Goal: Task Accomplishment & Management: Use online tool/utility

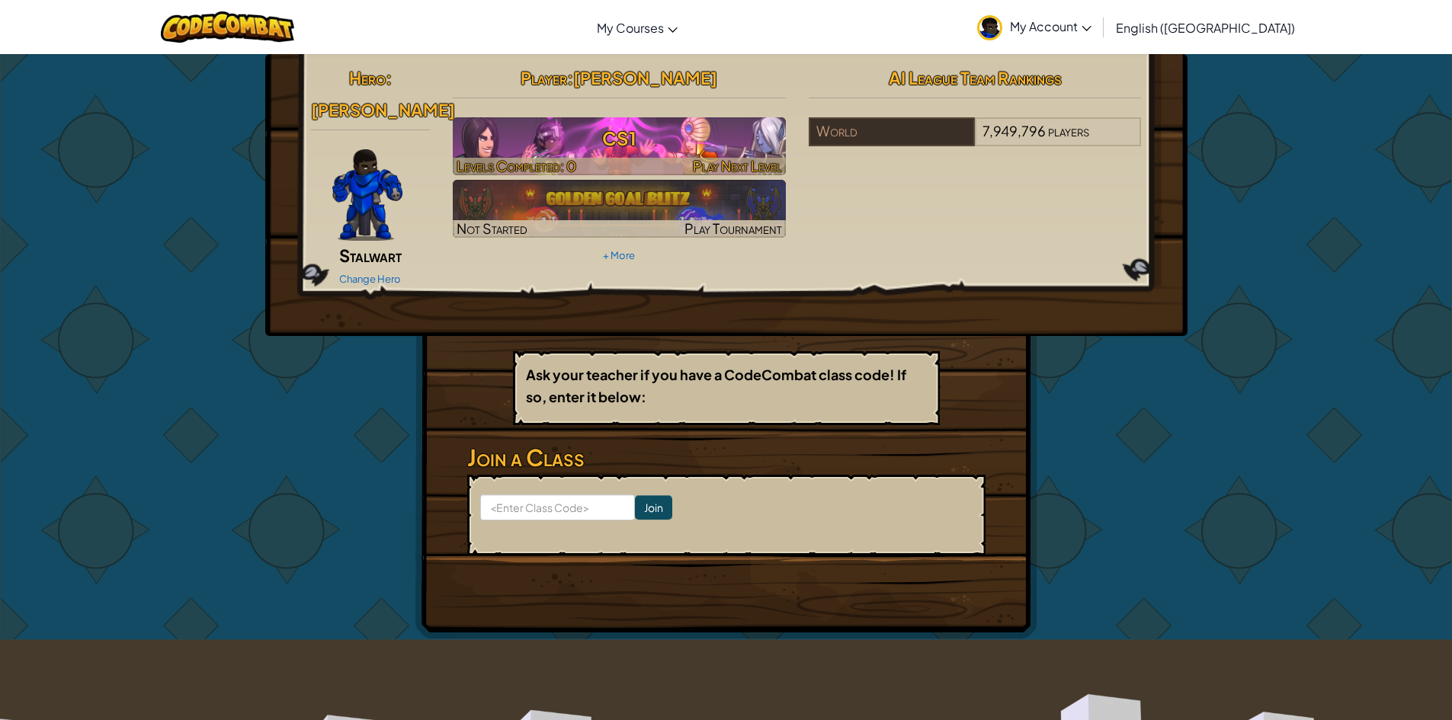
click at [662, 165] on div at bounding box center [619, 167] width 333 height 18
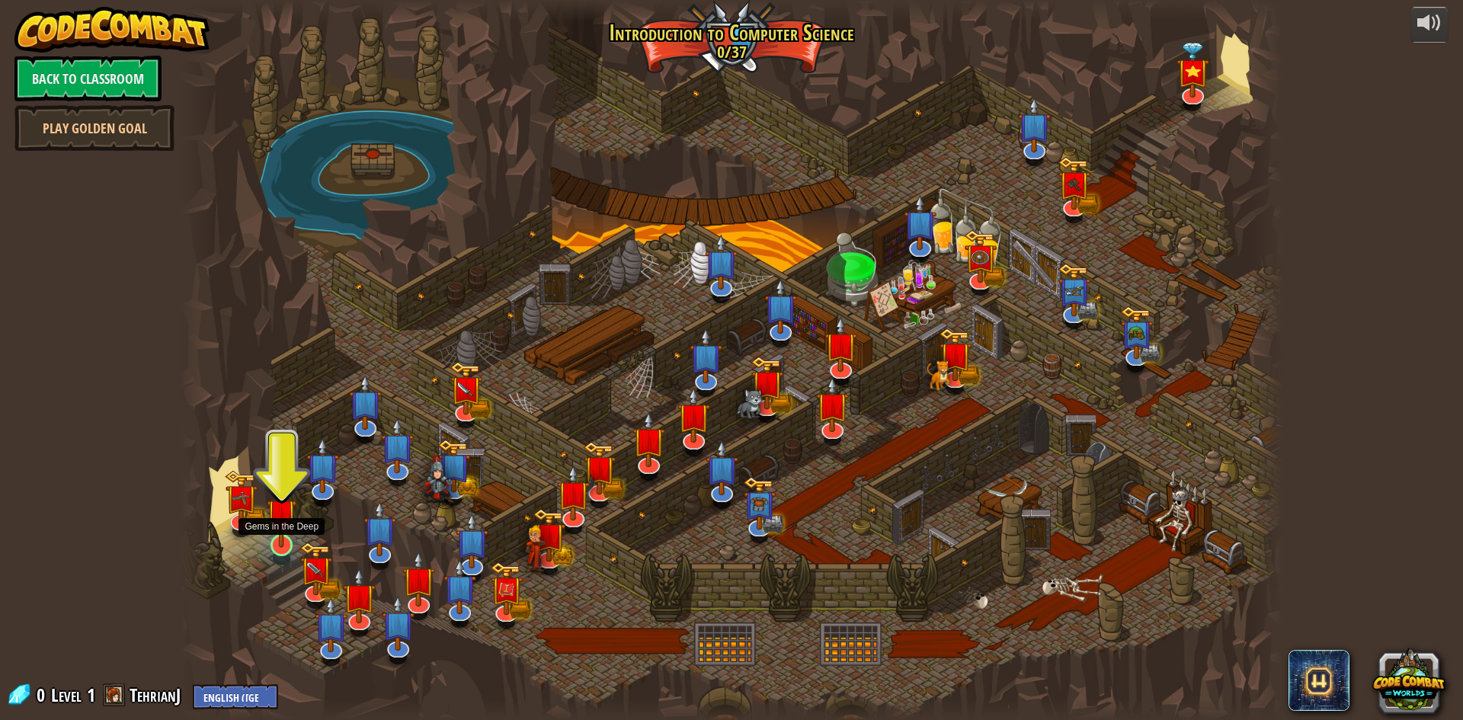
click at [293, 541] on img at bounding box center [282, 513] width 30 height 68
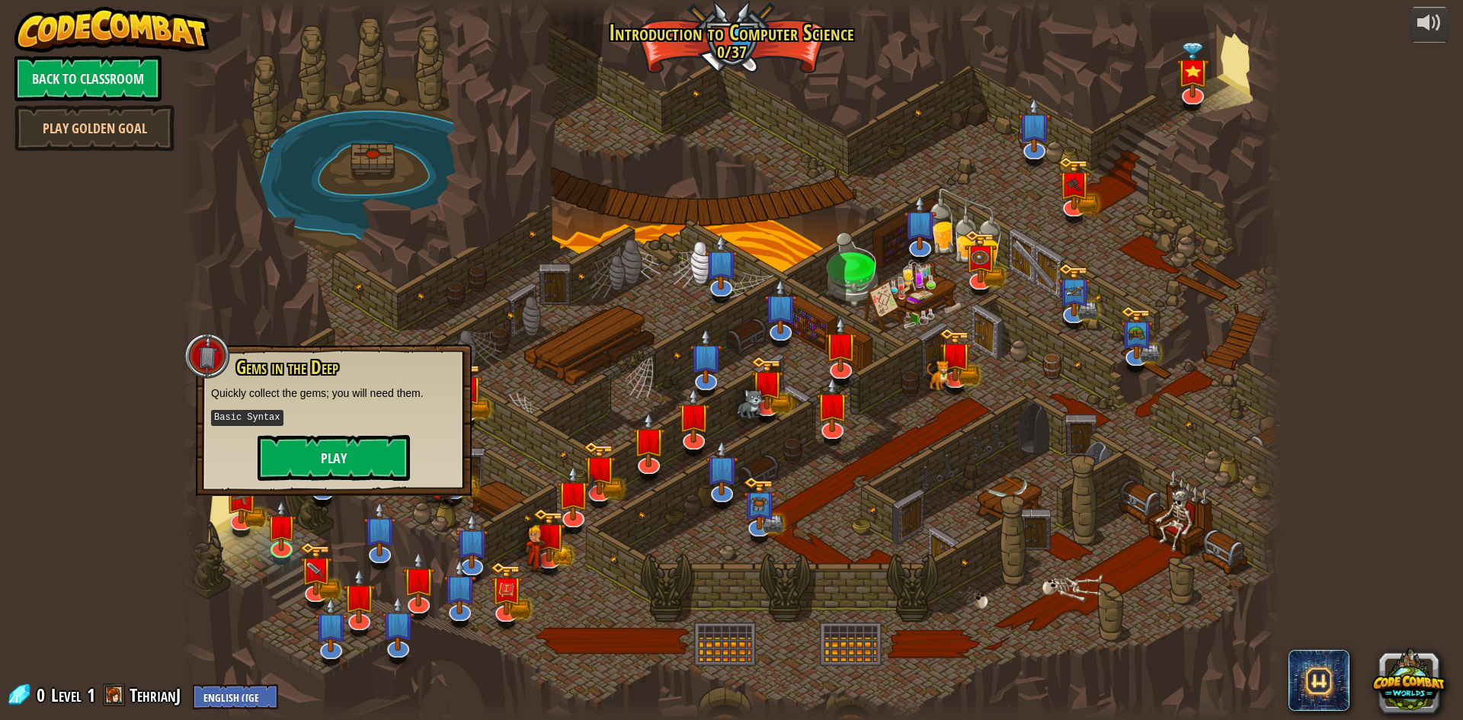
click at [303, 492] on div "Gems in the Deep Quickly collect the gems; you will need them. Basic Syntax Play" at bounding box center [334, 420] width 276 height 152
click at [309, 477] on button "Play" at bounding box center [334, 458] width 152 height 46
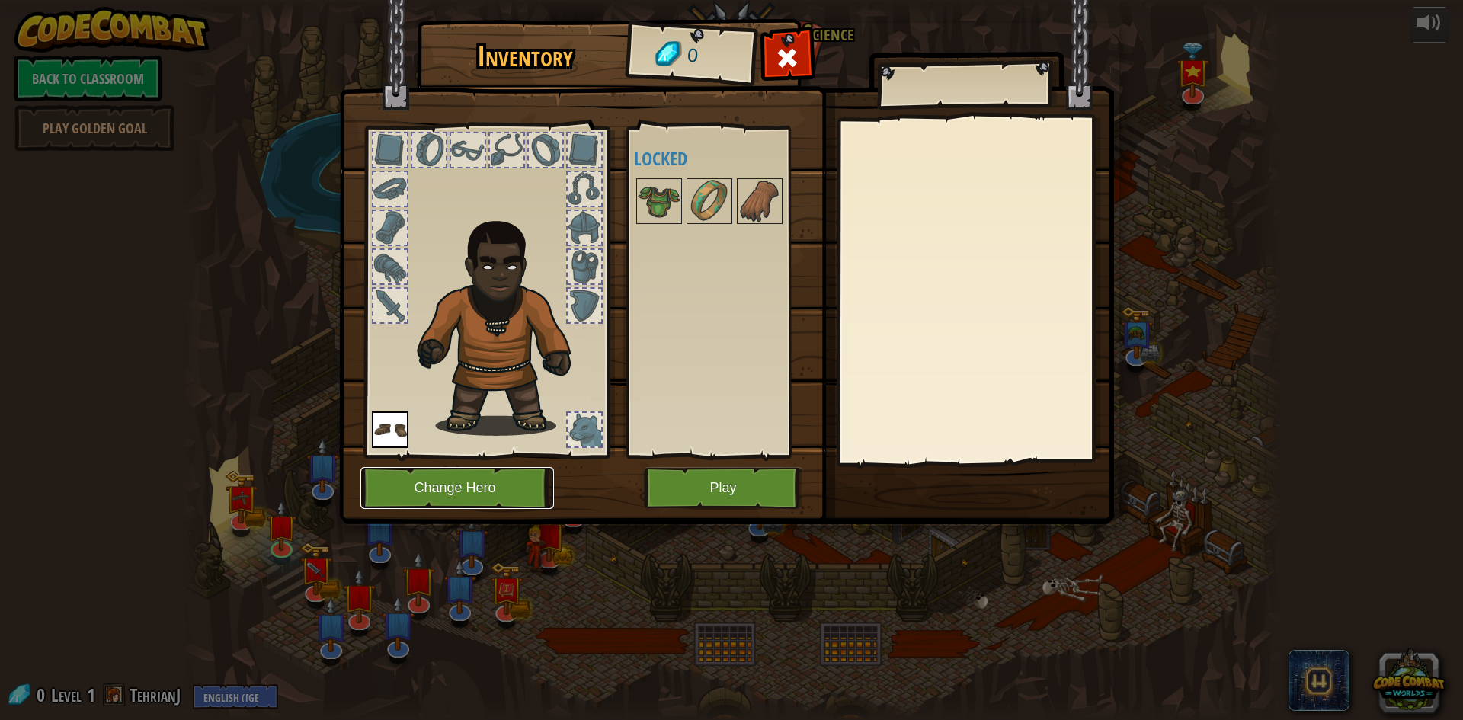
click at [445, 482] on button "Change Hero" at bounding box center [458, 488] width 194 height 42
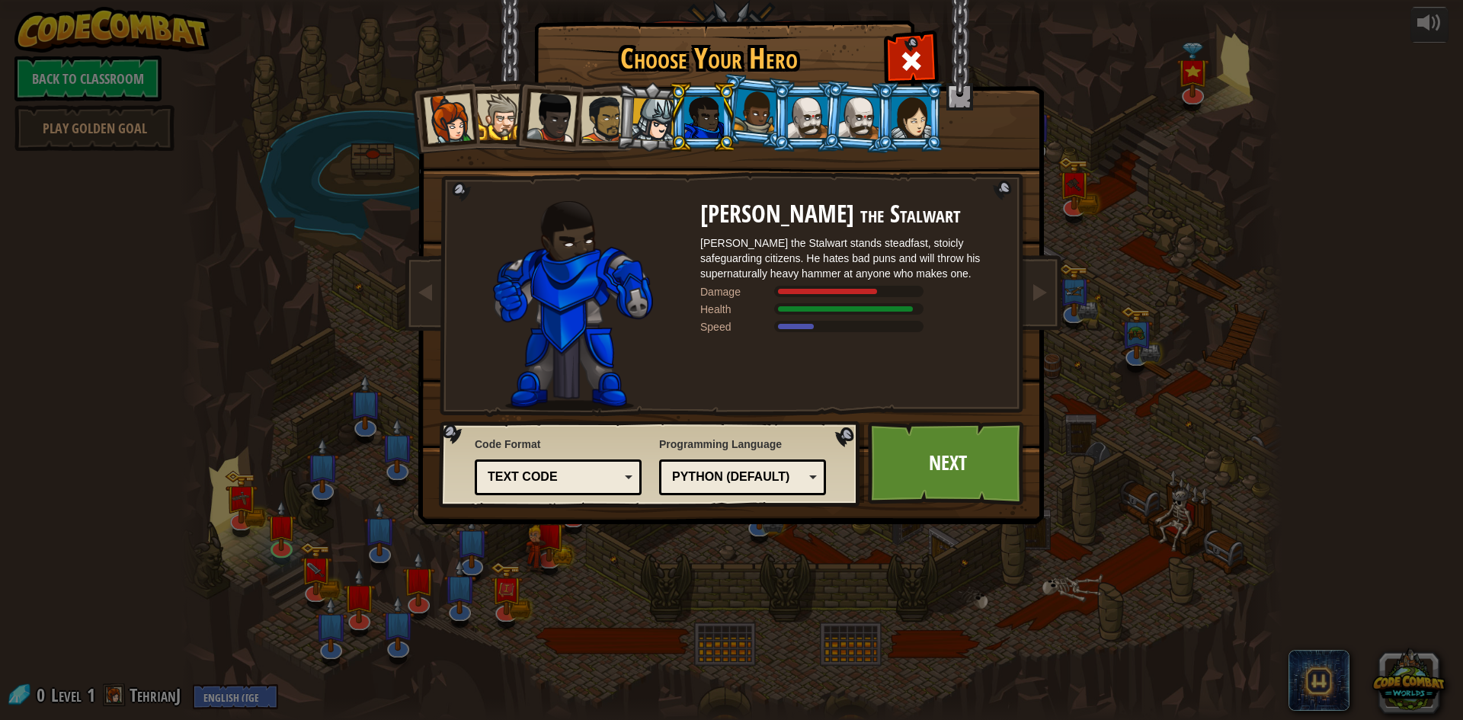
click at [754, 115] on div at bounding box center [755, 111] width 43 height 45
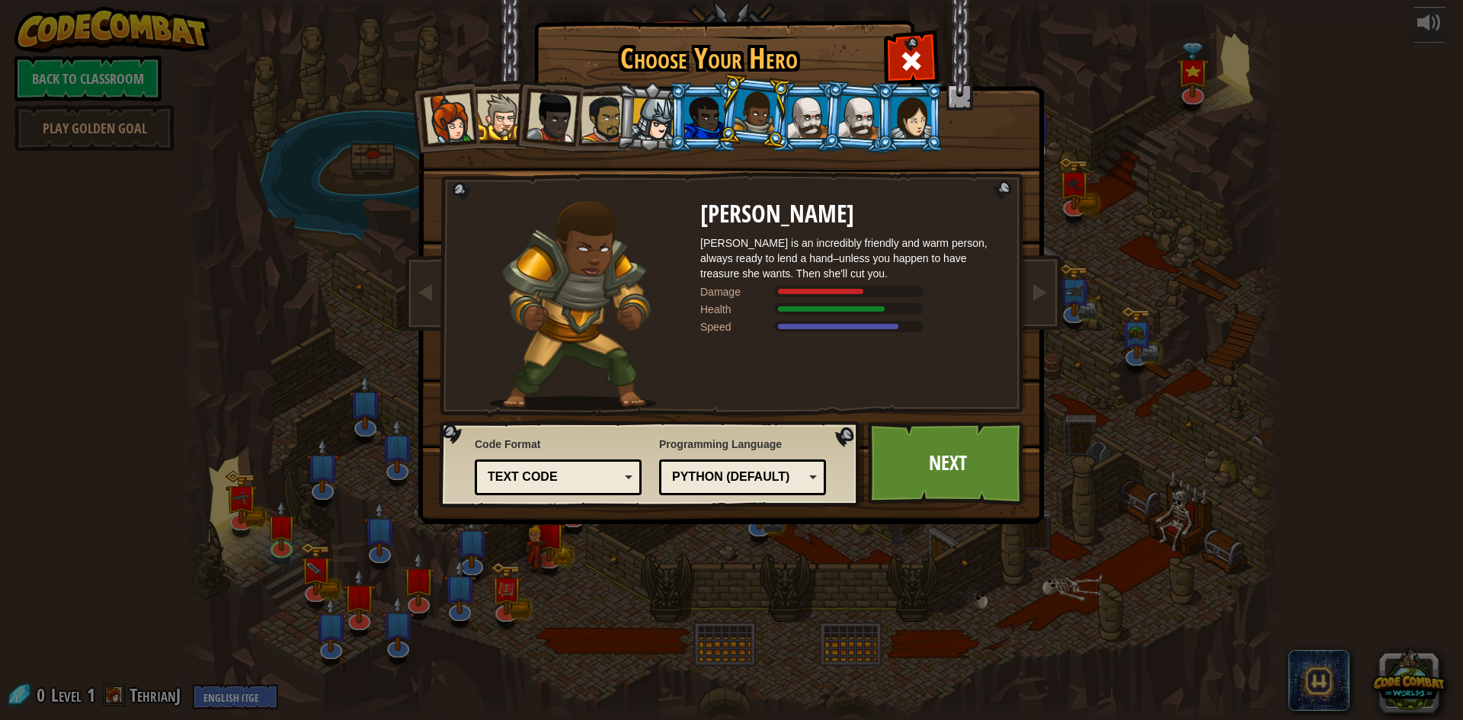
click at [801, 120] on div at bounding box center [808, 117] width 40 height 41
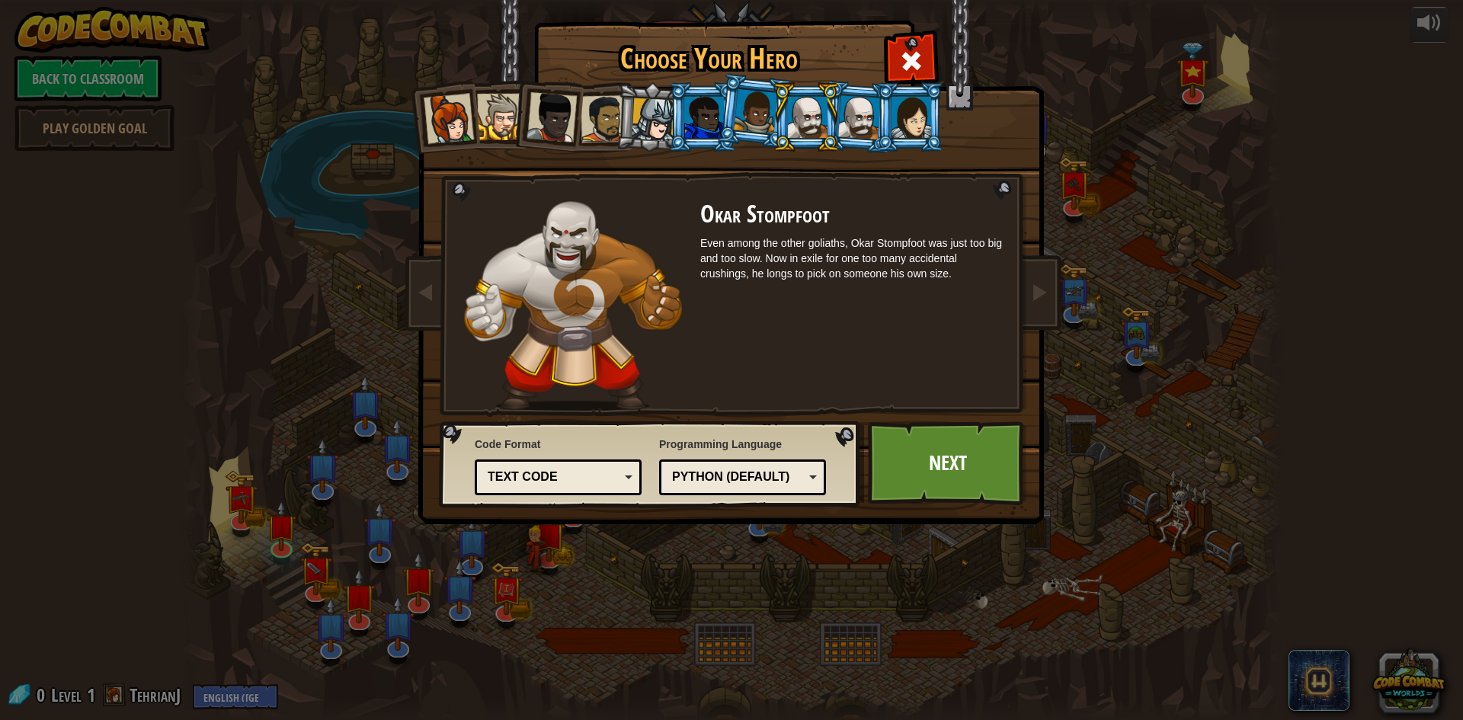
click at [849, 114] on div at bounding box center [859, 116] width 43 height 43
click at [837, 117] on li at bounding box center [858, 117] width 73 height 74
click at [822, 119] on div at bounding box center [808, 117] width 40 height 41
click at [851, 116] on div at bounding box center [859, 116] width 43 height 43
click at [893, 82] on ol at bounding box center [732, 82] width 629 height 0
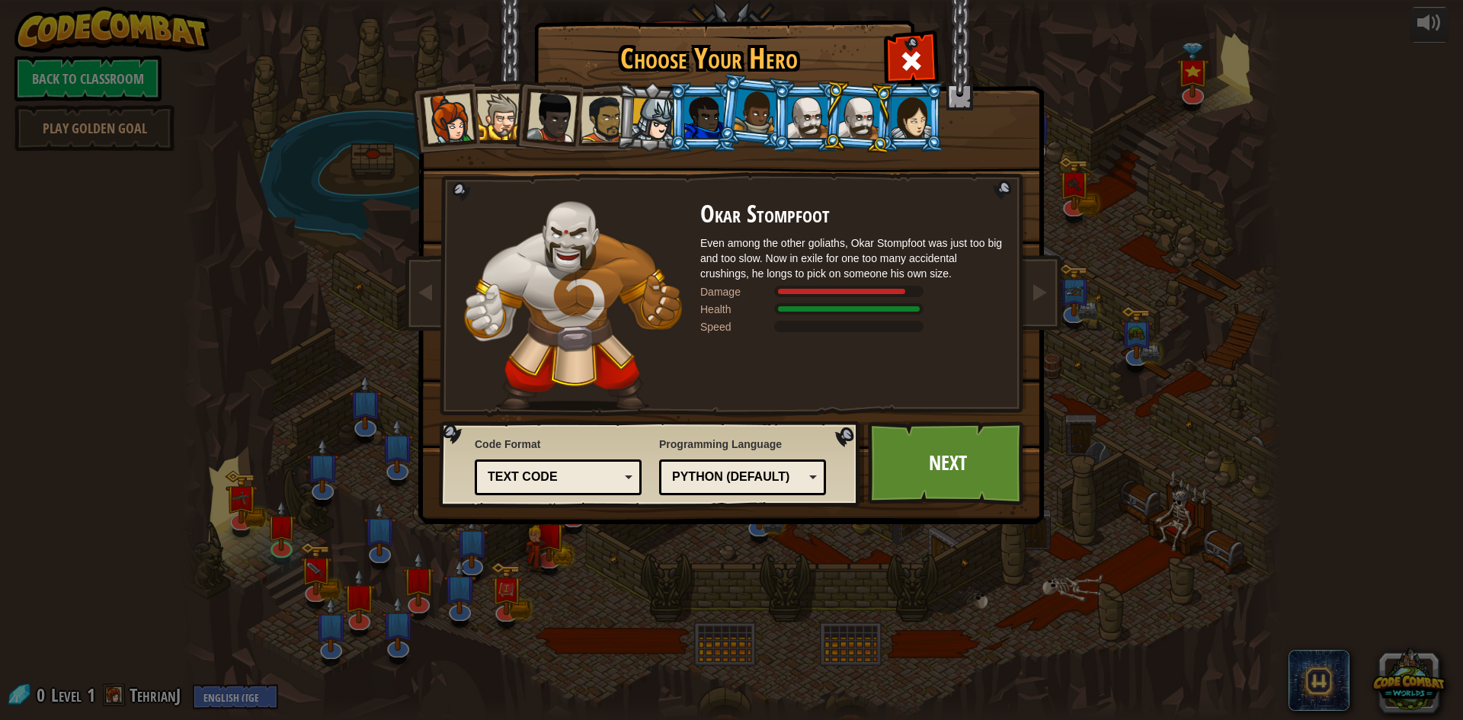
click at [899, 119] on div at bounding box center [912, 117] width 40 height 41
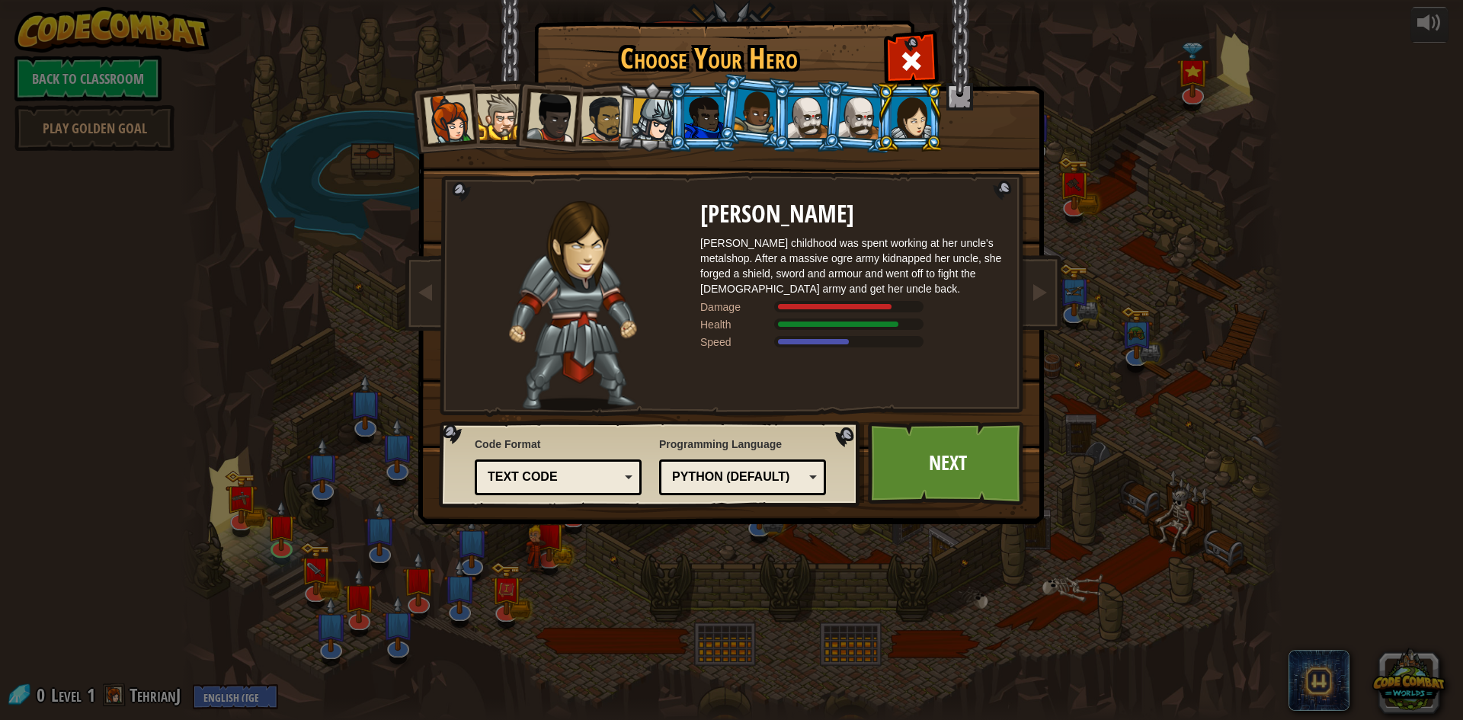
click at [772, 117] on li at bounding box center [806, 116] width 69 height 69
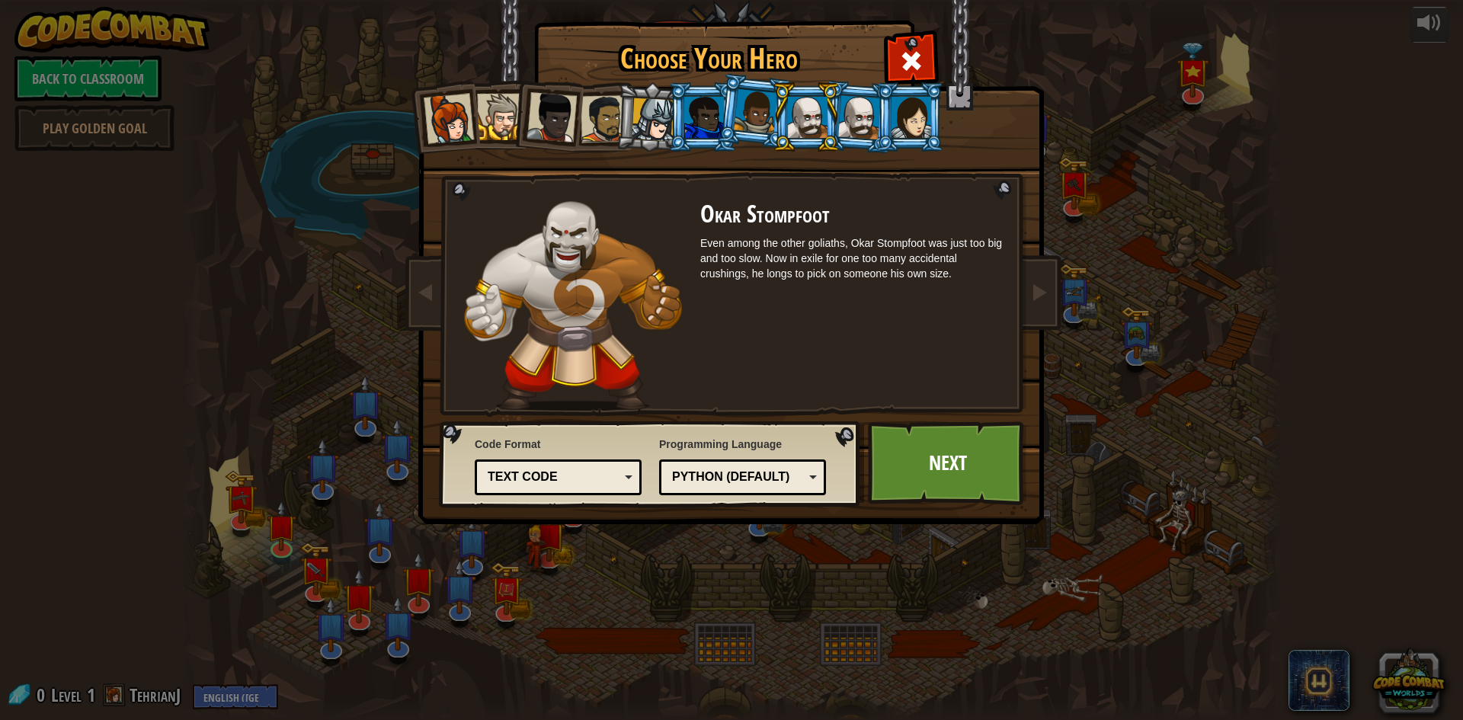
click at [705, 108] on div at bounding box center [704, 117] width 40 height 41
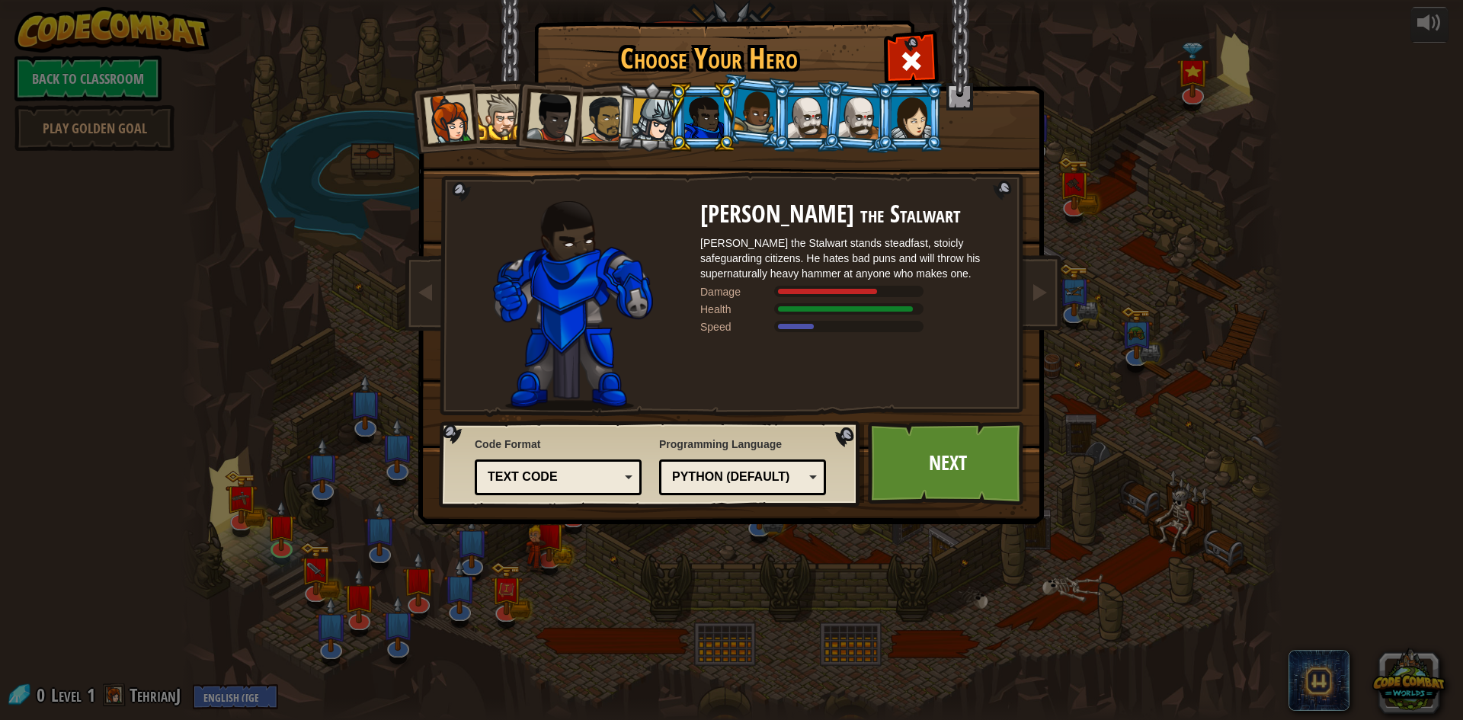
click at [739, 111] on div at bounding box center [755, 111] width 43 height 45
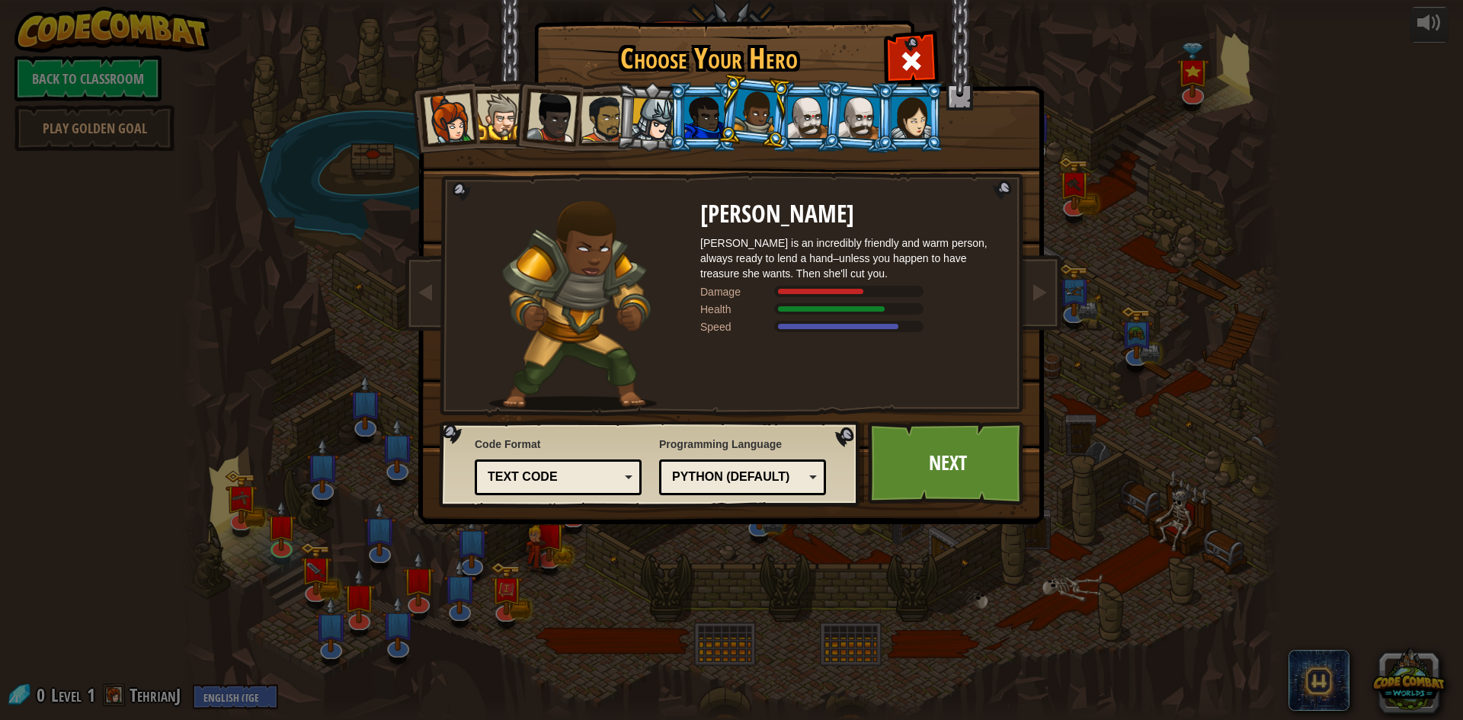
click at [719, 112] on div at bounding box center [704, 117] width 40 height 41
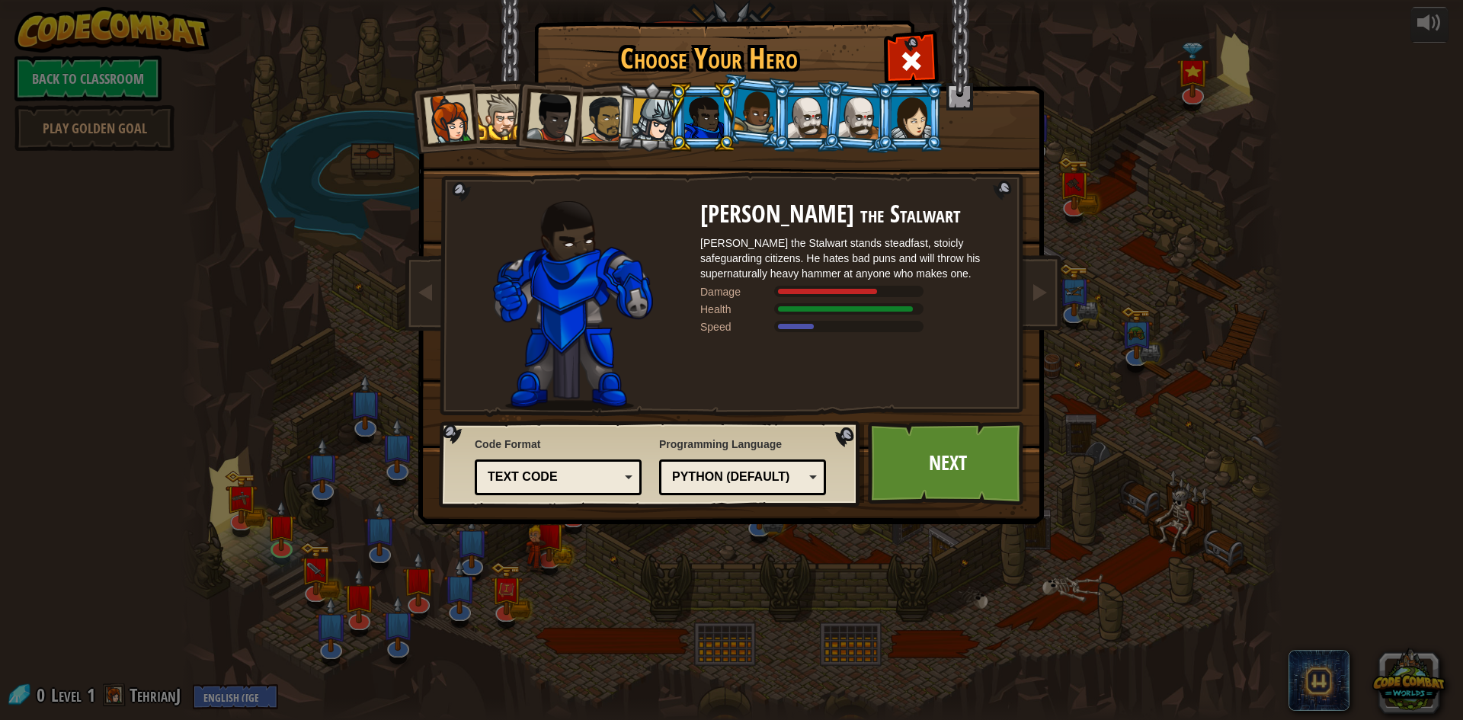
click at [755, 107] on div at bounding box center [755, 111] width 43 height 45
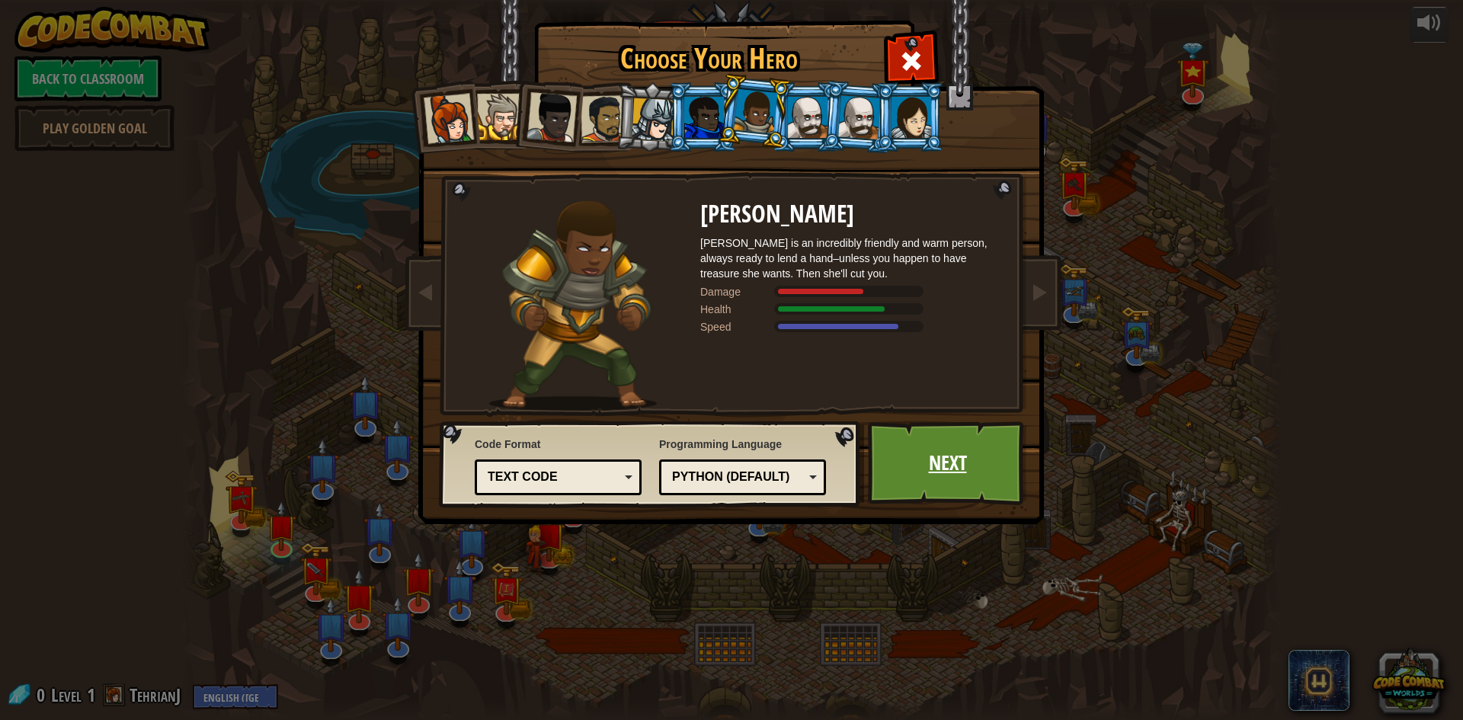
click at [946, 467] on link "Next" at bounding box center [947, 463] width 159 height 84
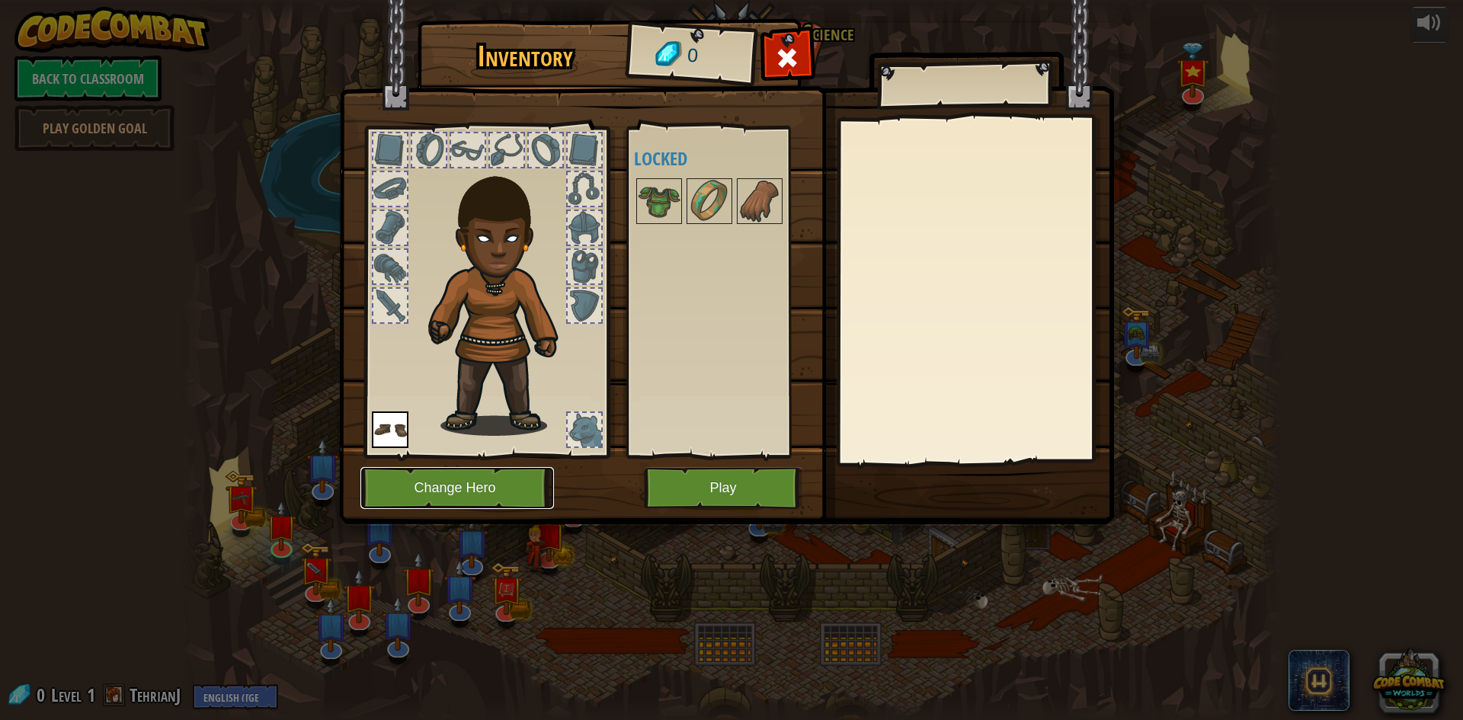
click at [447, 482] on button "Change Hero" at bounding box center [458, 488] width 194 height 42
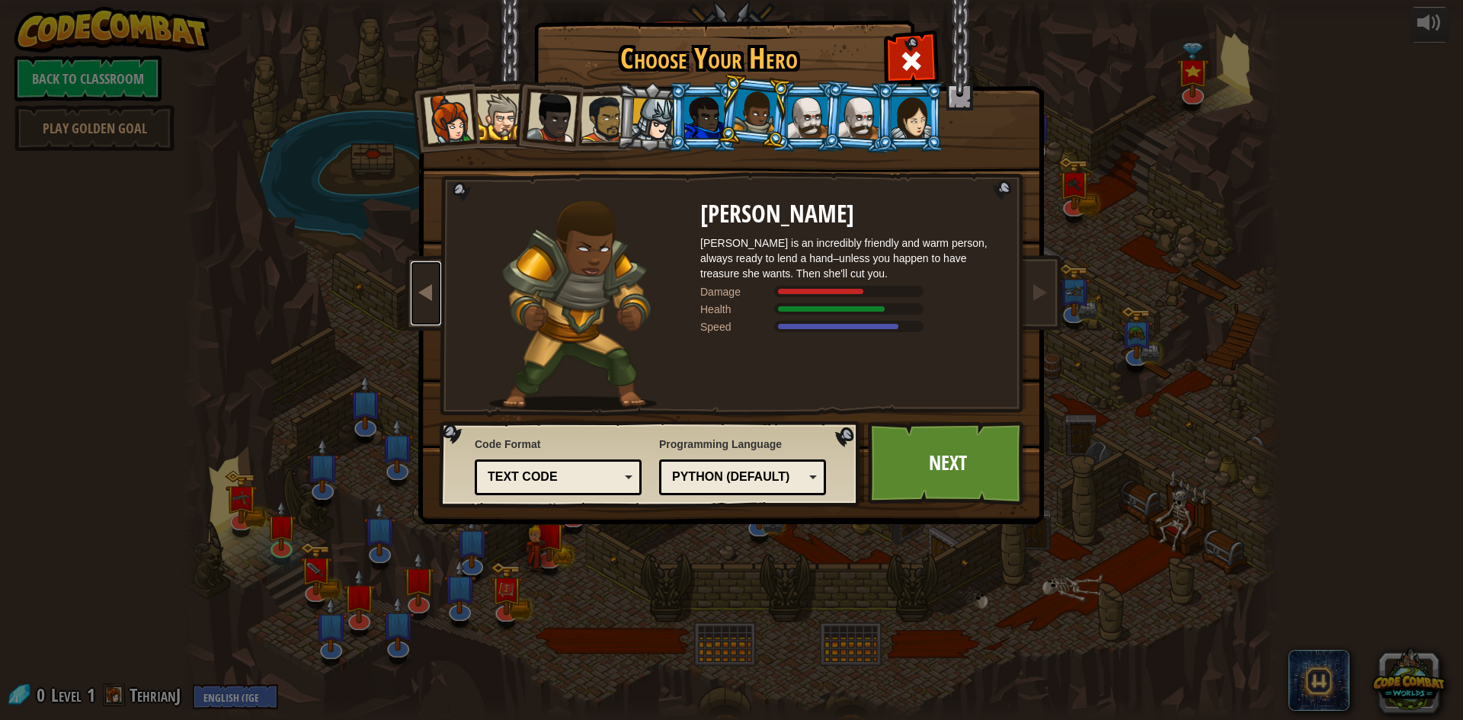
click at [432, 293] on span at bounding box center [426, 292] width 18 height 18
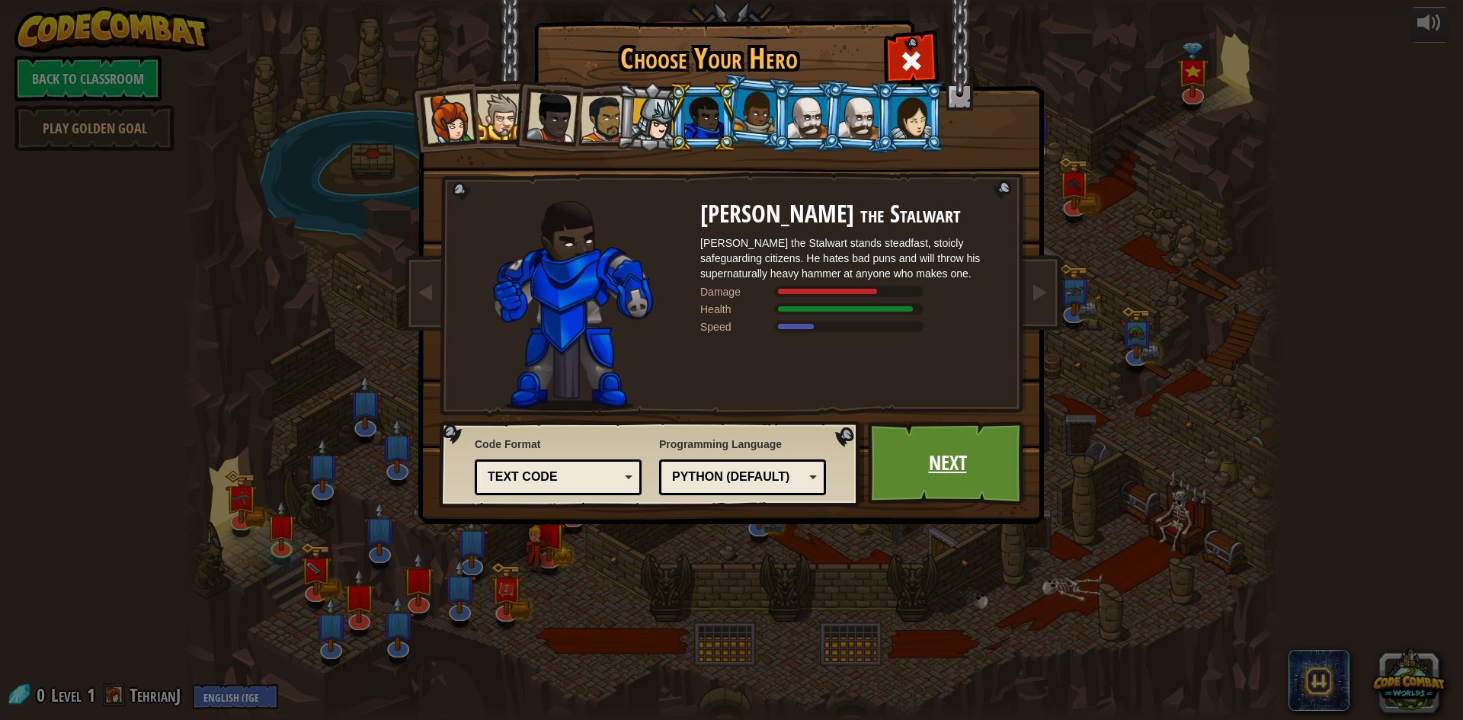
click at [941, 444] on link "Next" at bounding box center [947, 463] width 159 height 84
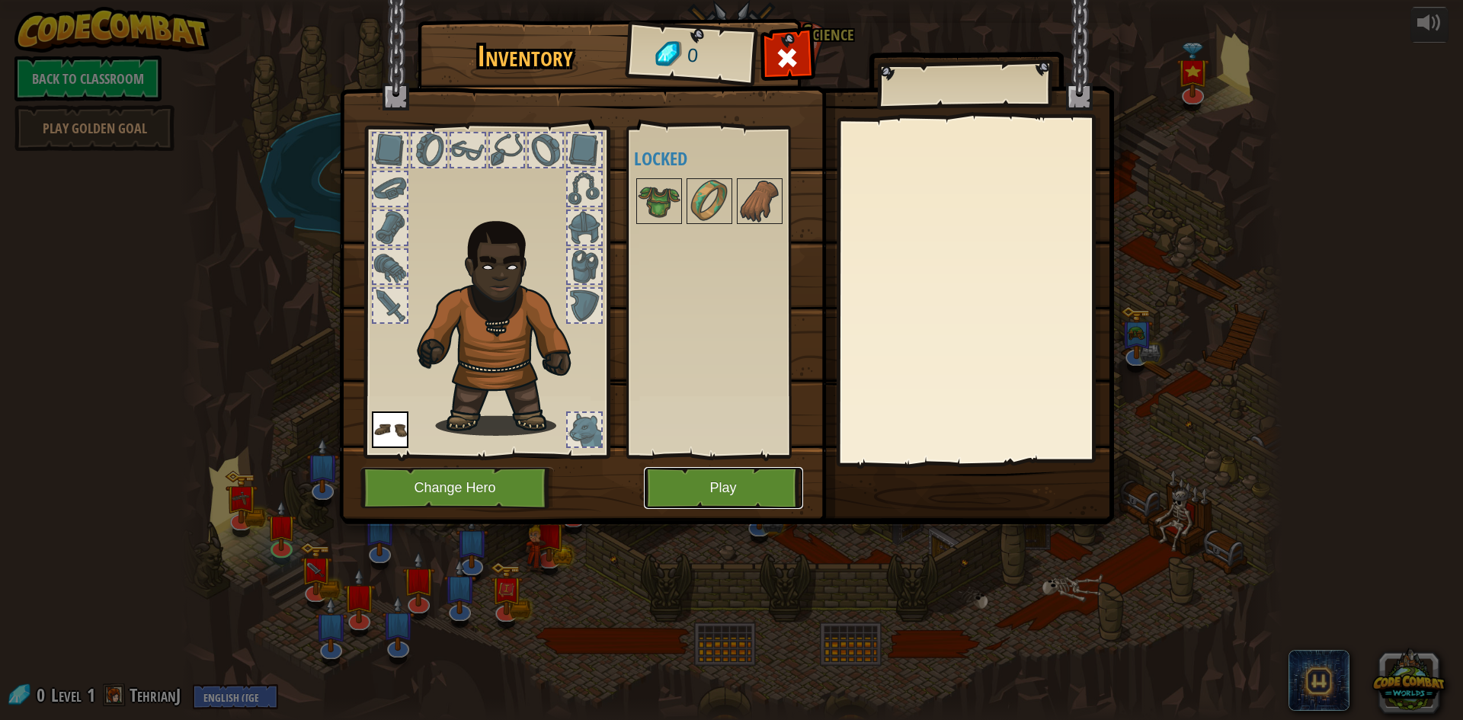
click at [753, 485] on button "Play" at bounding box center [723, 488] width 159 height 42
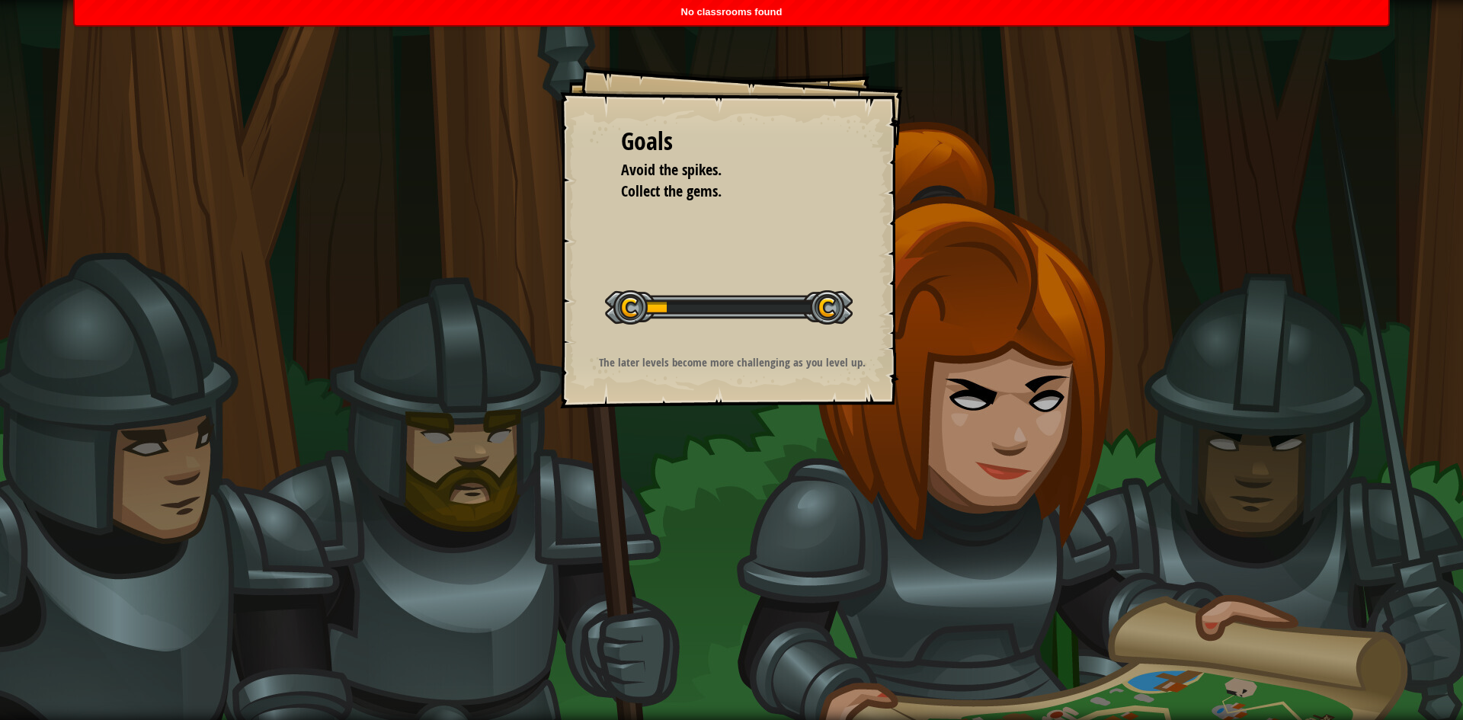
click at [1317, 24] on div "No classrooms found" at bounding box center [732, 12] width 1314 height 25
